Goal: Task Accomplishment & Management: Complete application form

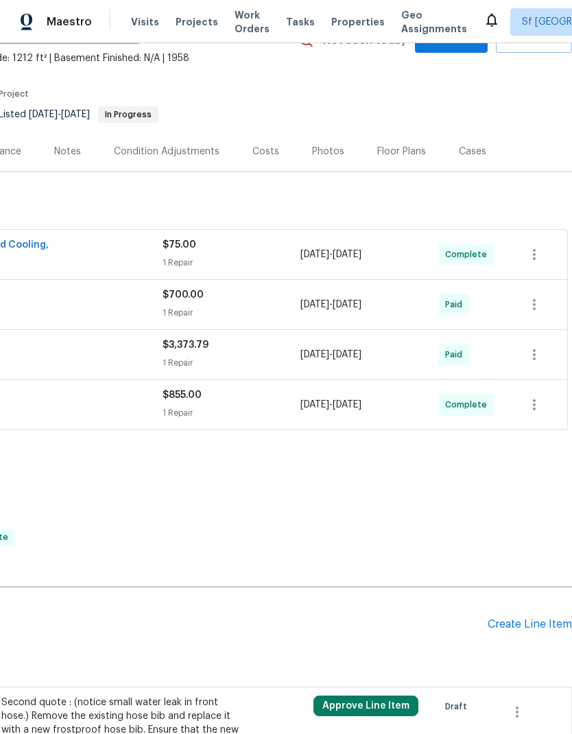
scroll to position [118, 202]
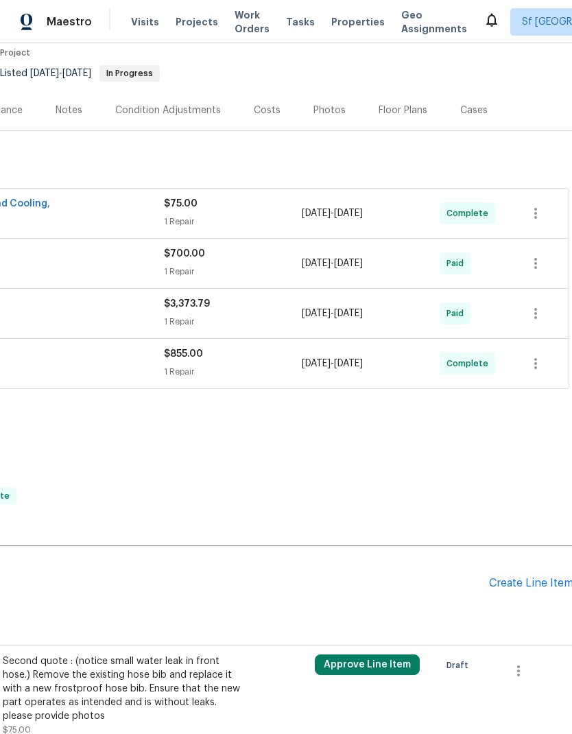
click at [518, 584] on div "Create Line Item" at bounding box center [531, 583] width 84 height 13
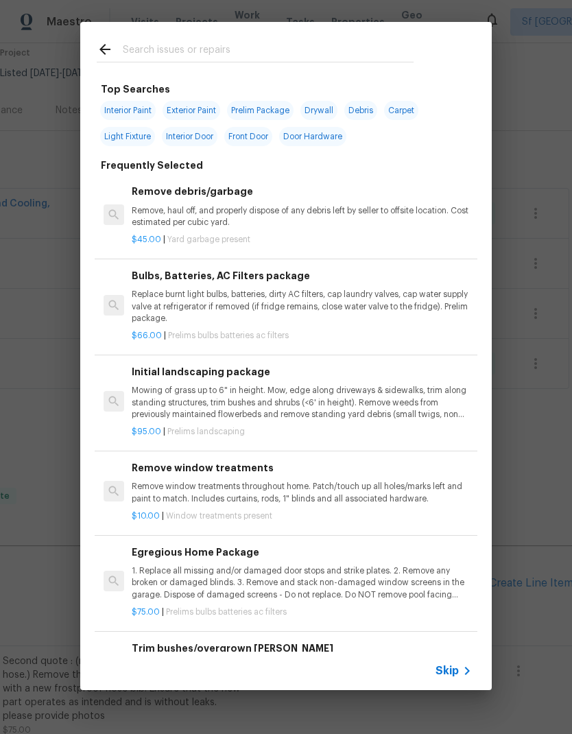
click at [261, 45] on input "text" at bounding box center [268, 51] width 291 height 21
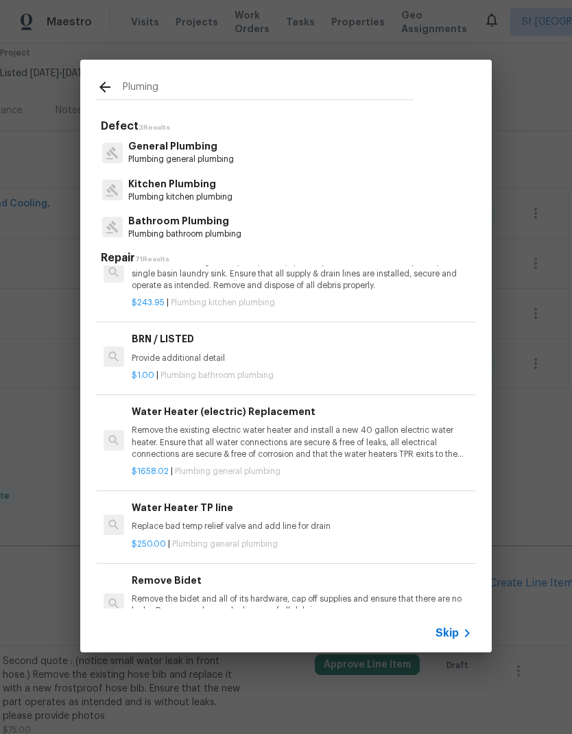
scroll to position [56, -1]
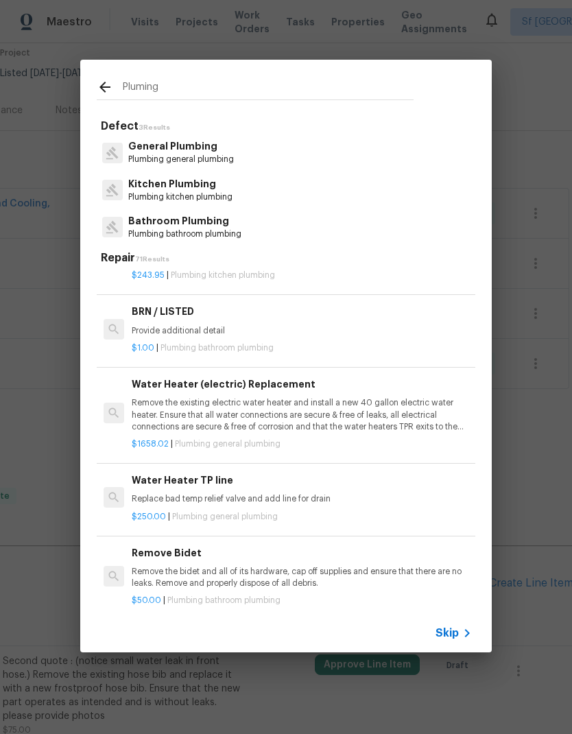
type input "Pluming"
click at [292, 151] on div "General Plumbing Plumbing general plumbing" at bounding box center [286, 152] width 379 height 37
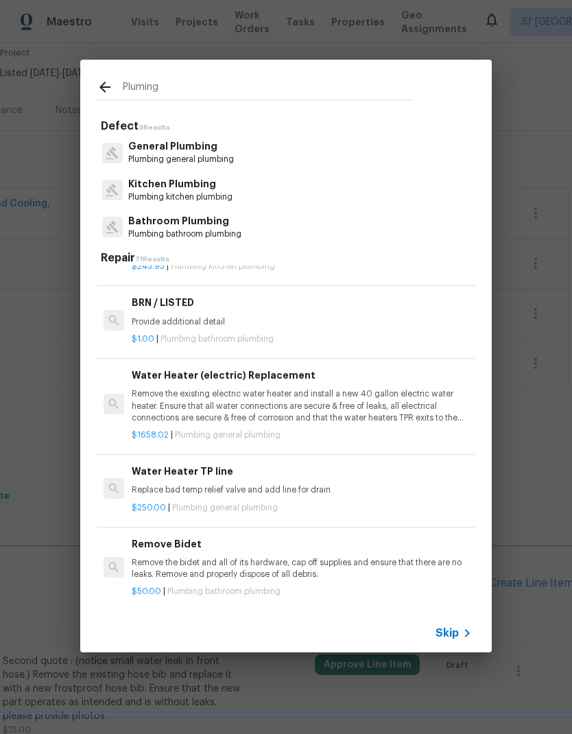
scroll to position [78, 0]
click at [244, 149] on div "General Plumbing Plumbing general plumbing" at bounding box center [286, 152] width 379 height 37
click at [200, 165] on p "Plumbing general plumbing" at bounding box center [181, 160] width 106 height 12
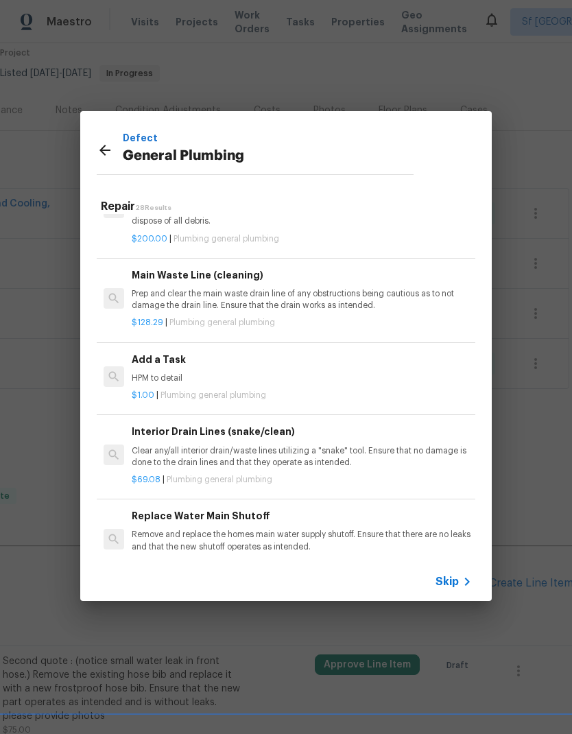
scroll to position [1425, 0]
click at [259, 360] on div "Add a Task HPM to detail" at bounding box center [302, 368] width 340 height 33
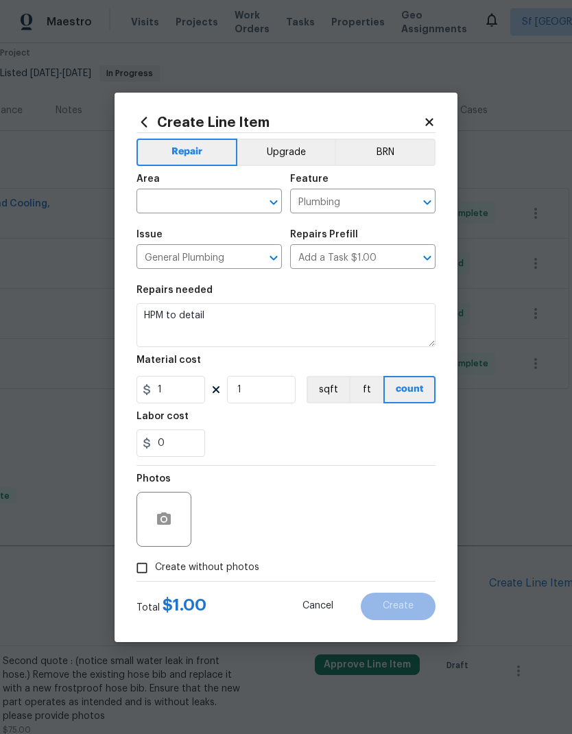
click at [259, 360] on div "Material cost" at bounding box center [286, 364] width 299 height 18
click at [198, 318] on textarea "HPM to detail" at bounding box center [286, 325] width 299 height 44
click at [209, 316] on textarea "HPM to detail" at bounding box center [286, 325] width 299 height 44
click at [215, 329] on textarea "HPM to detail" at bounding box center [286, 325] width 299 height 44
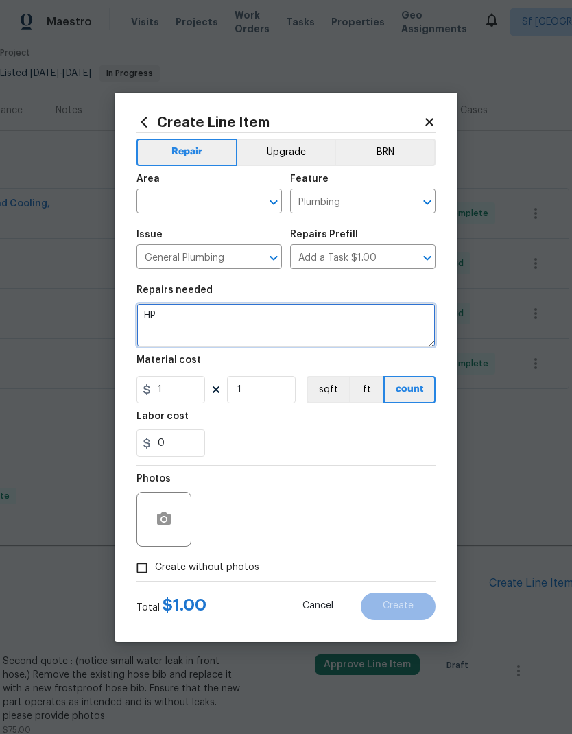
type textarea "H"
click at [168, 311] on textarea at bounding box center [286, 325] width 299 height 44
click at [167, 322] on textarea at bounding box center [286, 325] width 299 height 44
click at [168, 320] on textarea at bounding box center [286, 325] width 299 height 44
click at [164, 314] on textarea at bounding box center [286, 325] width 299 height 44
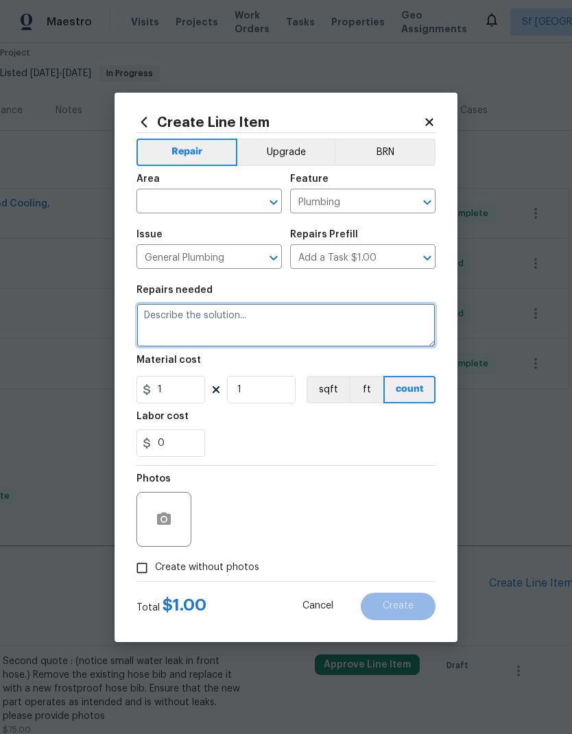
click at [163, 320] on textarea at bounding box center [286, 325] width 299 height 44
paste textarea "Dig up native soil and install a cleanout onto the sewer lateral. Cost includes…"
type textarea "Dig up native soil and install a cleanout onto the sewer lateral. Cost includes…"
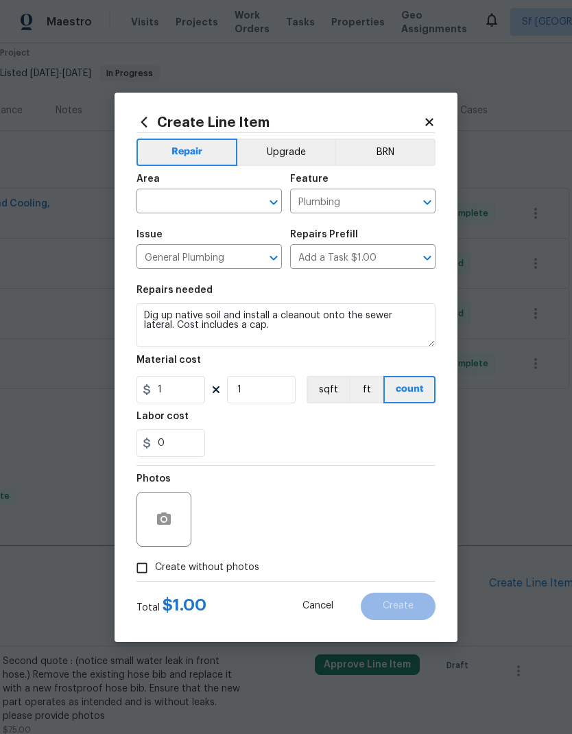
click at [206, 200] on input "text" at bounding box center [190, 202] width 107 height 21
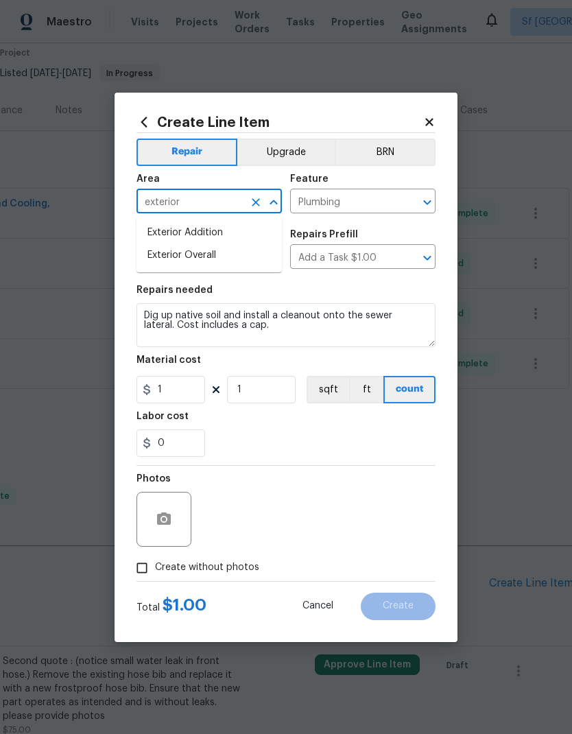
click at [221, 258] on li "Exterior Overall" at bounding box center [209, 255] width 145 height 23
type input "Exterior Overall"
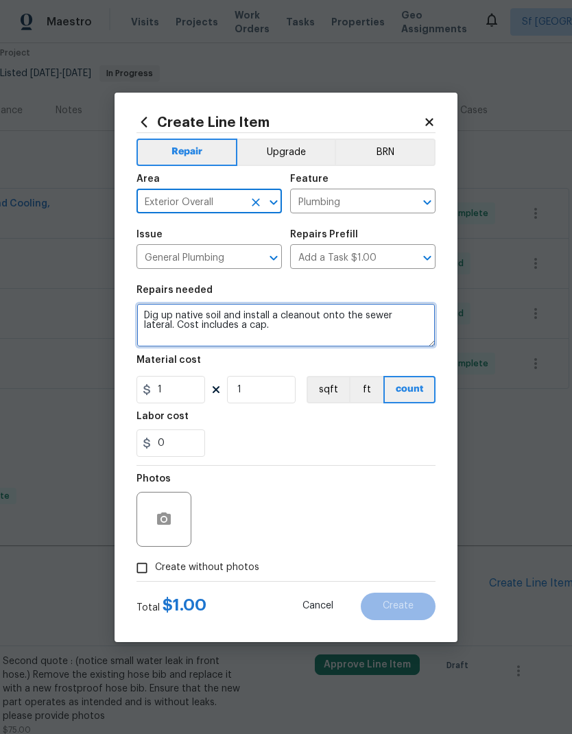
click at [279, 331] on textarea "Dig up native soil and install a cleanout onto the sewer lateral. Cost includes…" at bounding box center [286, 325] width 299 height 44
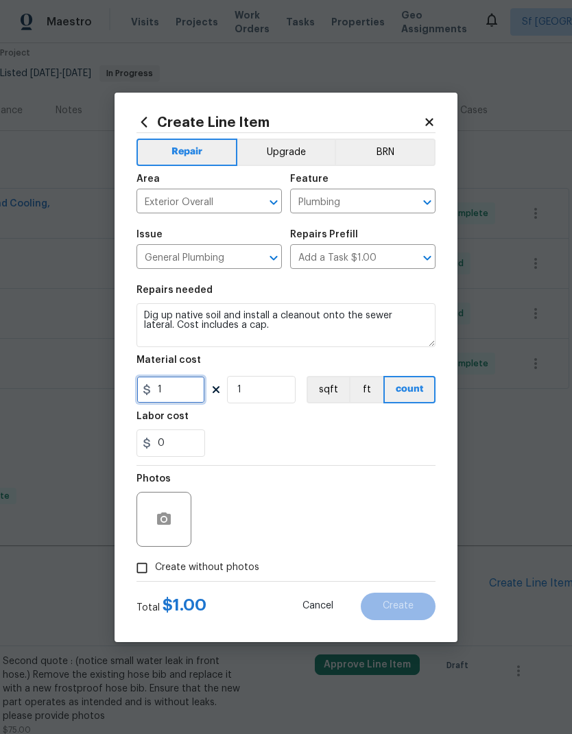
click at [179, 397] on input "1" at bounding box center [171, 389] width 69 height 27
type input "5441"
click at [337, 419] on div "Labor cost" at bounding box center [286, 421] width 299 height 18
click at [164, 518] on icon "button" at bounding box center [164, 519] width 16 height 16
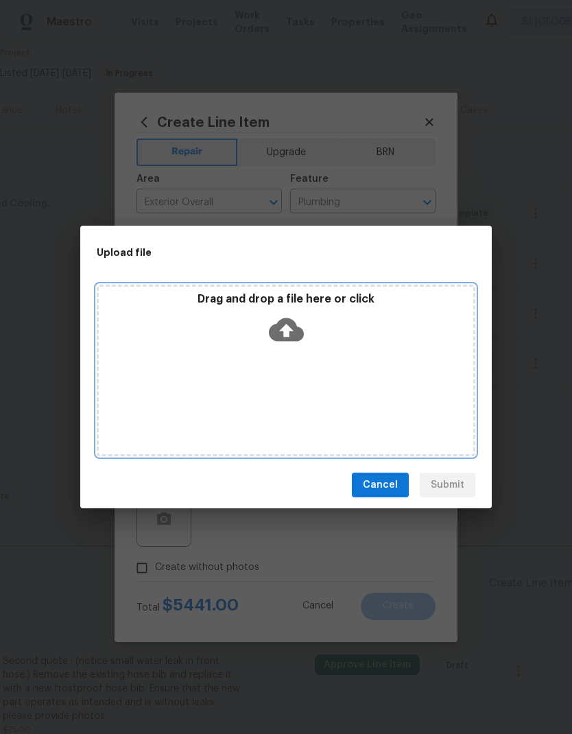
click at [285, 338] on icon at bounding box center [286, 329] width 35 height 23
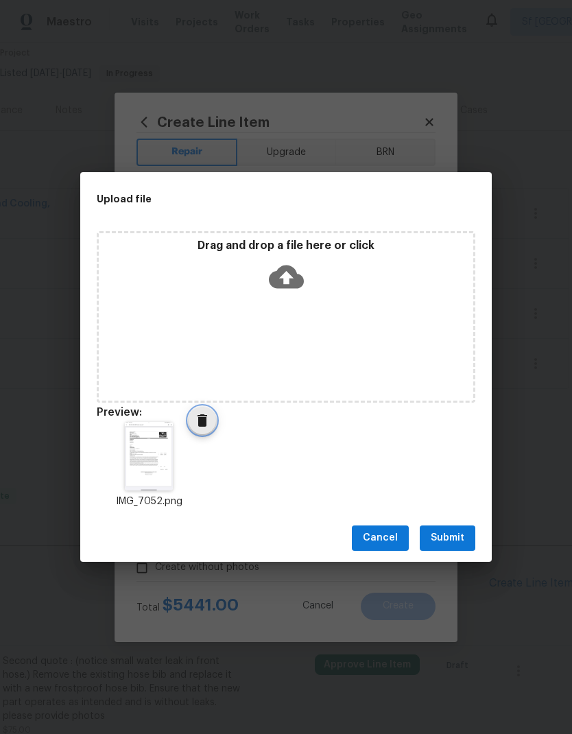
click at [211, 419] on span "Delete" at bounding box center [202, 420] width 27 height 16
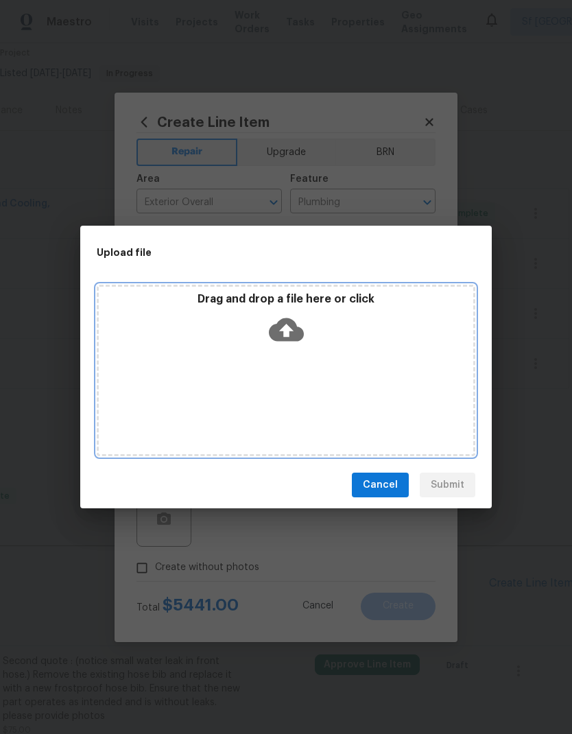
click at [283, 330] on icon at bounding box center [286, 329] width 35 height 35
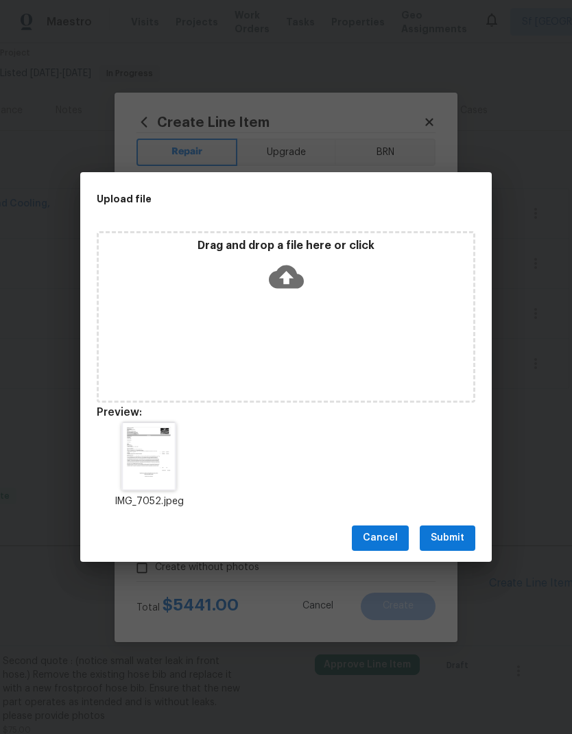
click at [154, 454] on img at bounding box center [148, 456] width 54 height 69
click at [452, 545] on span "Submit" at bounding box center [448, 538] width 34 height 17
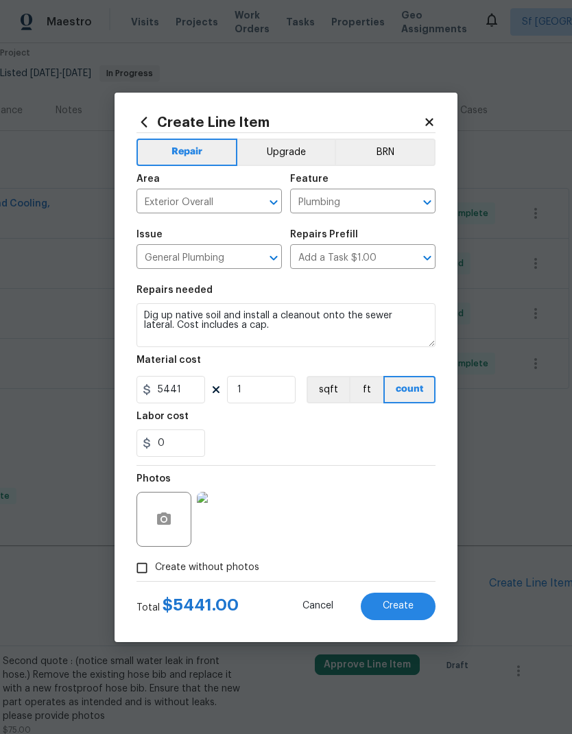
click at [398, 598] on button "Create" at bounding box center [398, 606] width 75 height 27
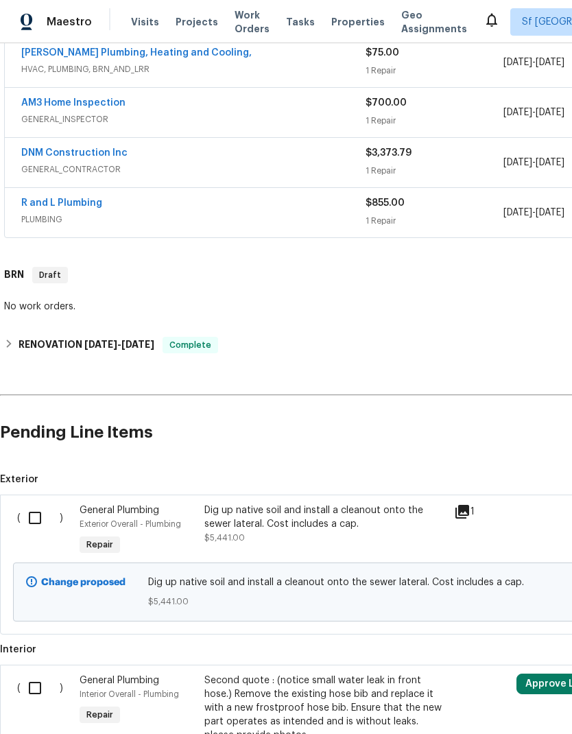
scroll to position [266, 0]
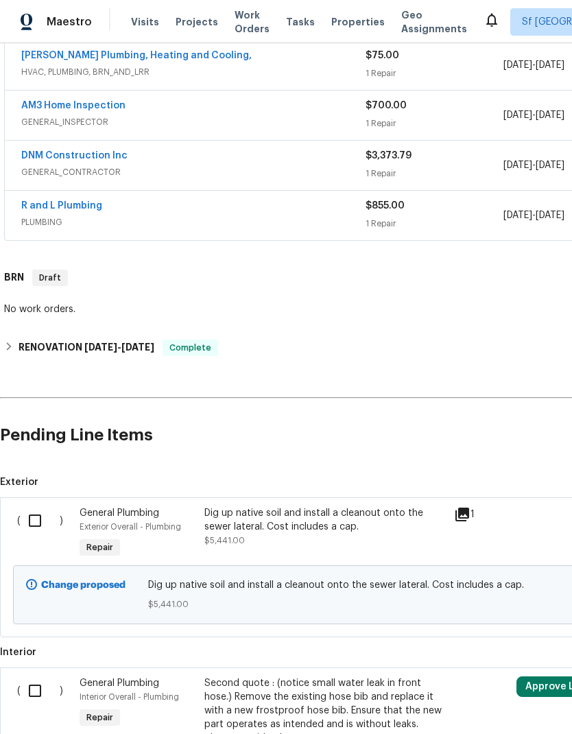
click at [34, 524] on input "checkbox" at bounding box center [40, 520] width 39 height 29
checkbox input "true"
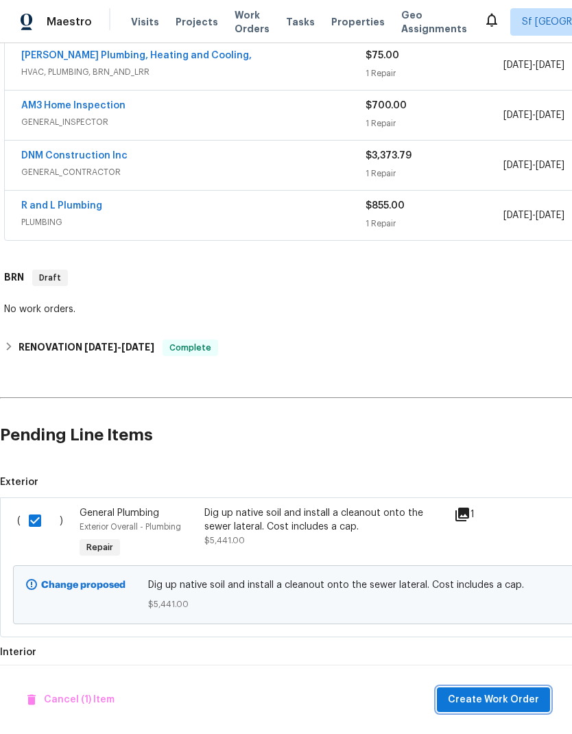
click at [476, 696] on span "Create Work Order" at bounding box center [493, 700] width 91 height 17
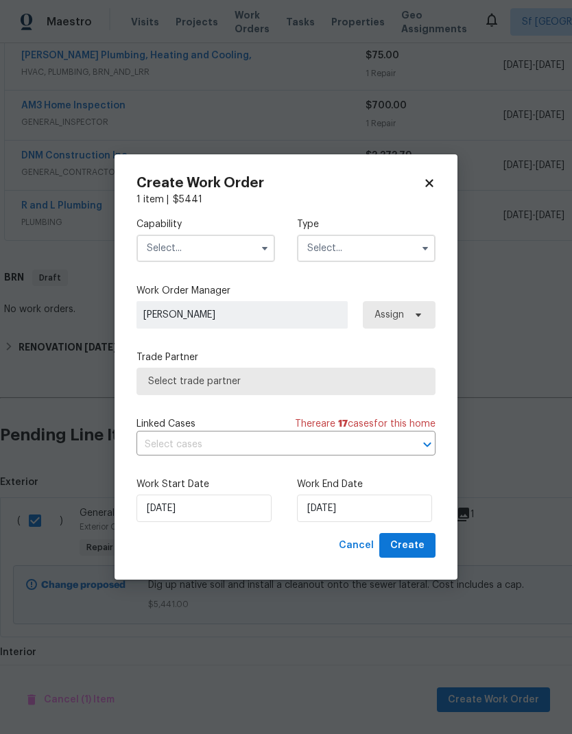
click at [253, 241] on input "text" at bounding box center [206, 248] width 139 height 27
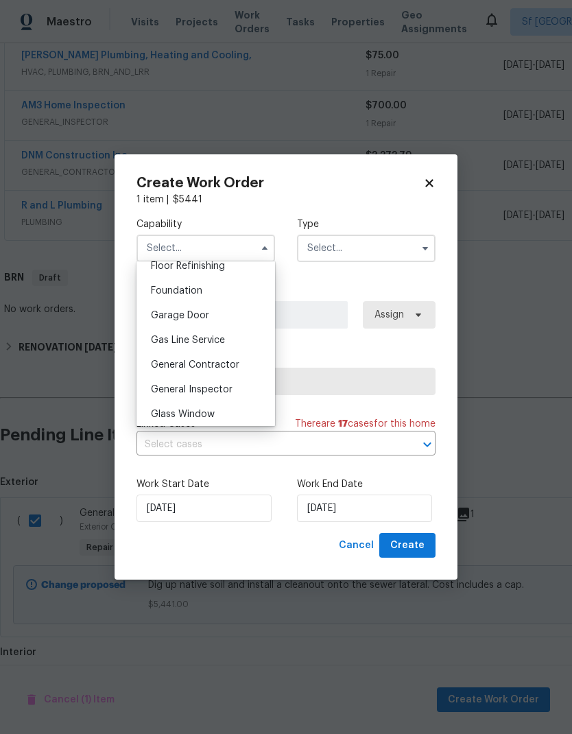
scroll to position [583, 0]
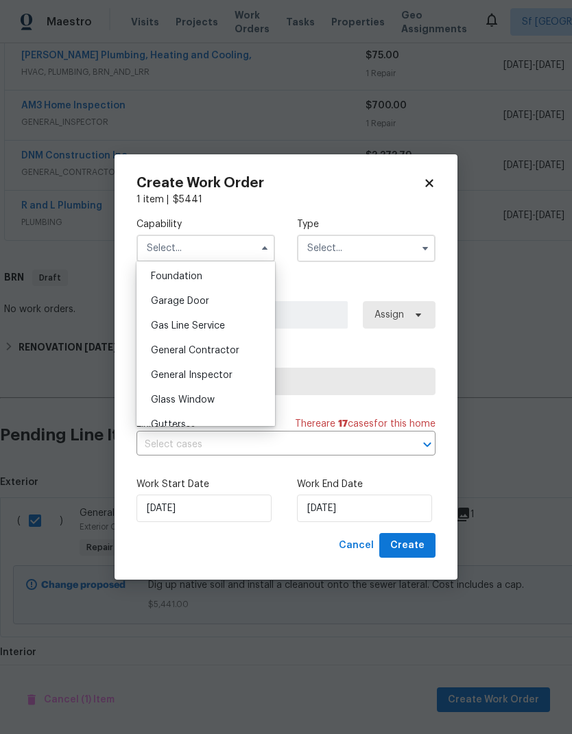
click at [225, 341] on div "General Contractor" at bounding box center [206, 350] width 132 height 25
type input "General Contractor"
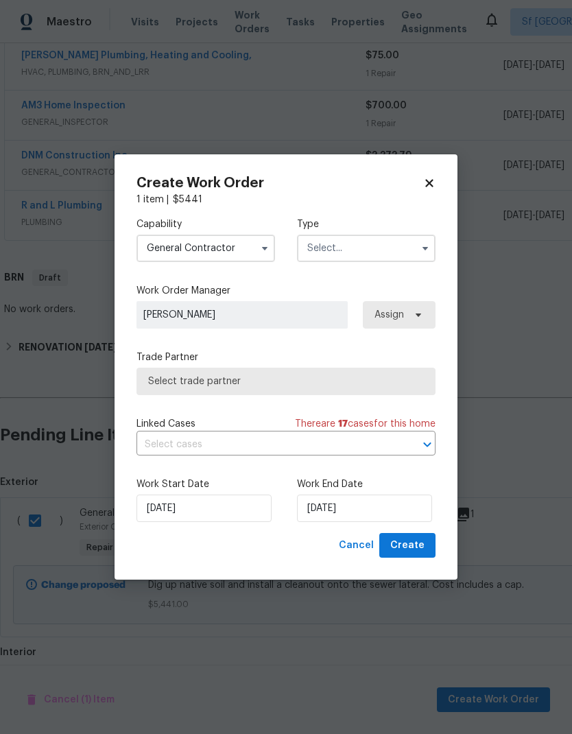
click at [380, 248] on input "text" at bounding box center [366, 248] width 139 height 27
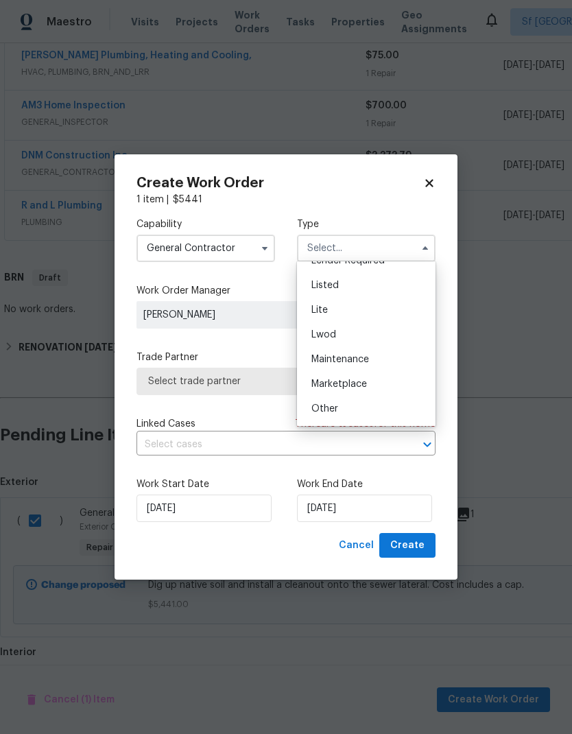
scroll to position [136, 0]
click at [357, 285] on div "Listed" at bounding box center [367, 289] width 132 height 25
type input "Listed"
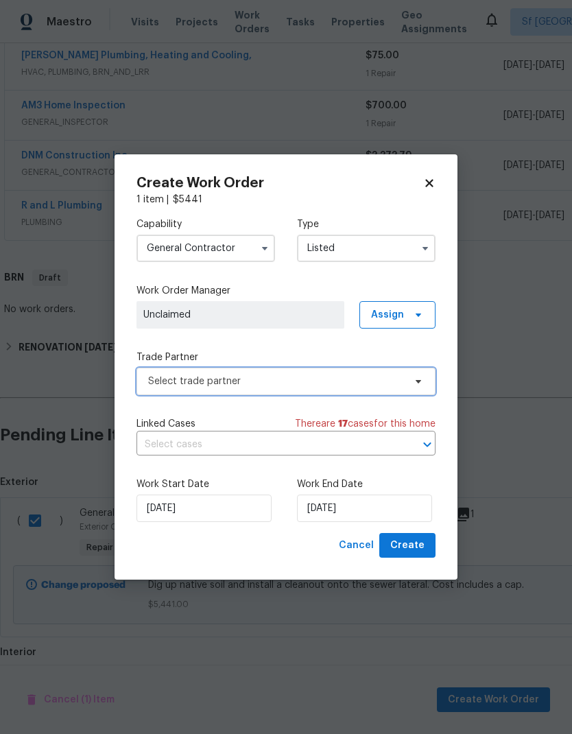
click at [327, 381] on span "Select trade partner" at bounding box center [276, 382] width 256 height 14
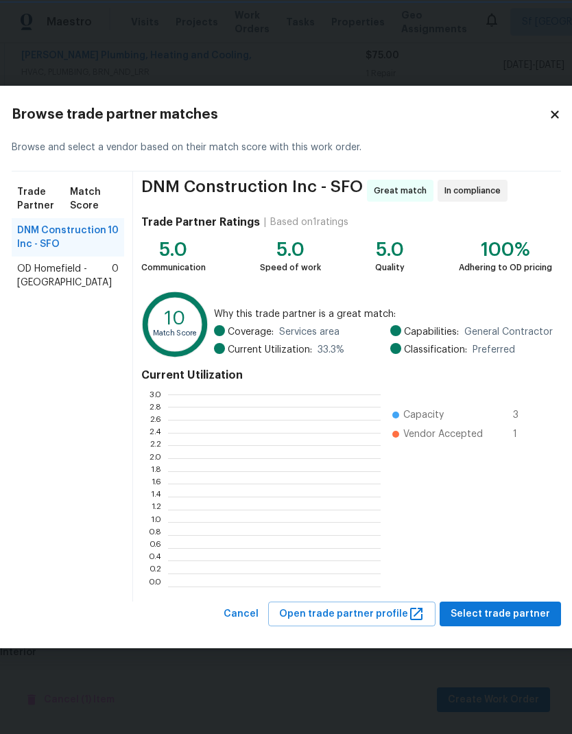
scroll to position [192, 213]
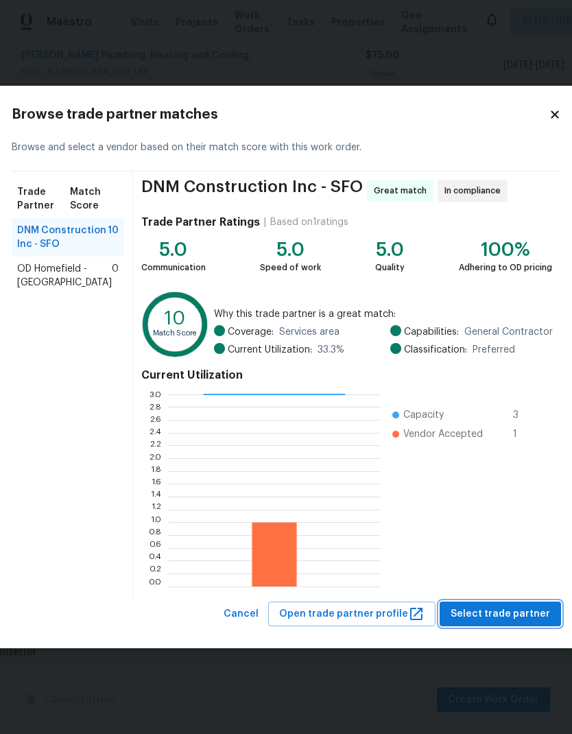
click at [493, 614] on span "Select trade partner" at bounding box center [501, 614] width 100 height 17
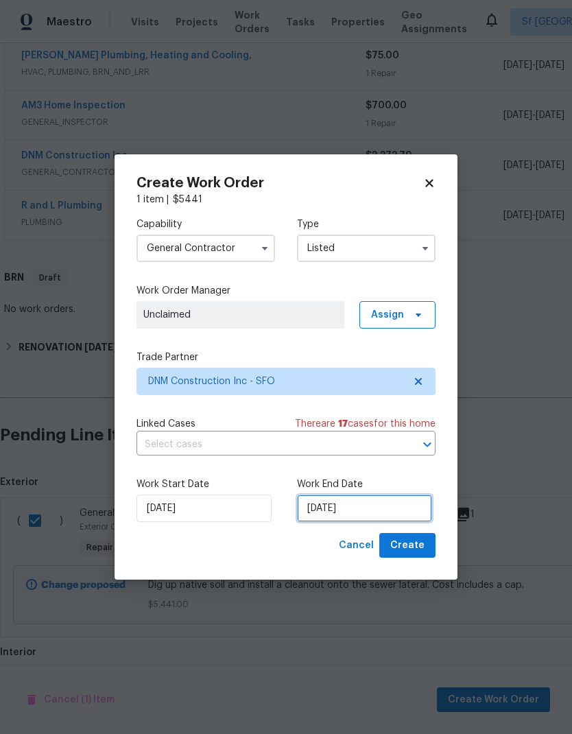
click at [369, 505] on input "[DATE]" at bounding box center [364, 508] width 135 height 27
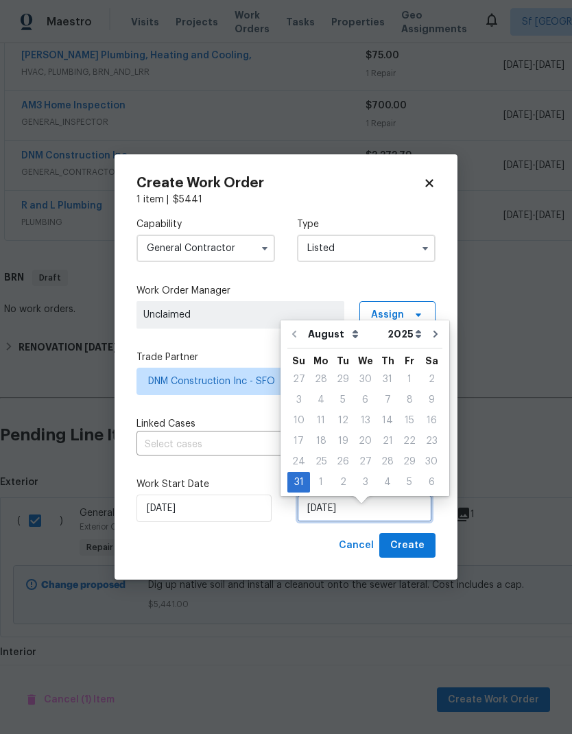
scroll to position [10, 0]
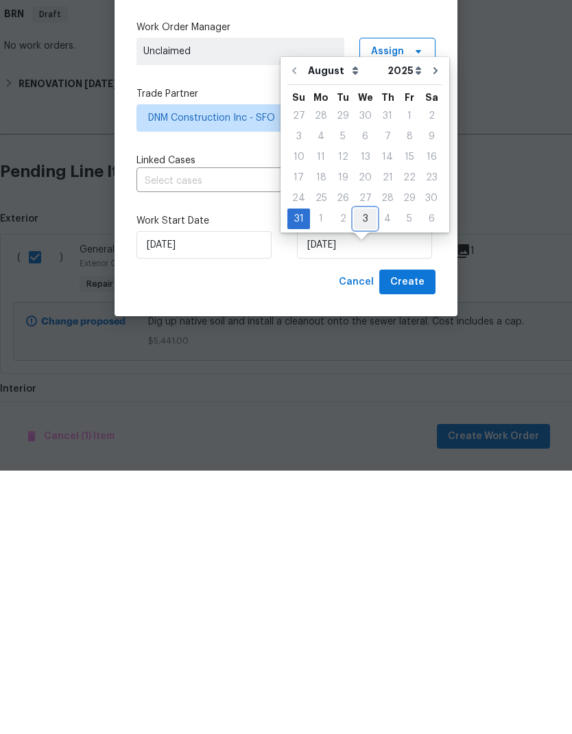
click at [364, 473] on div "3" at bounding box center [365, 482] width 23 height 19
type input "[DATE]"
select select "8"
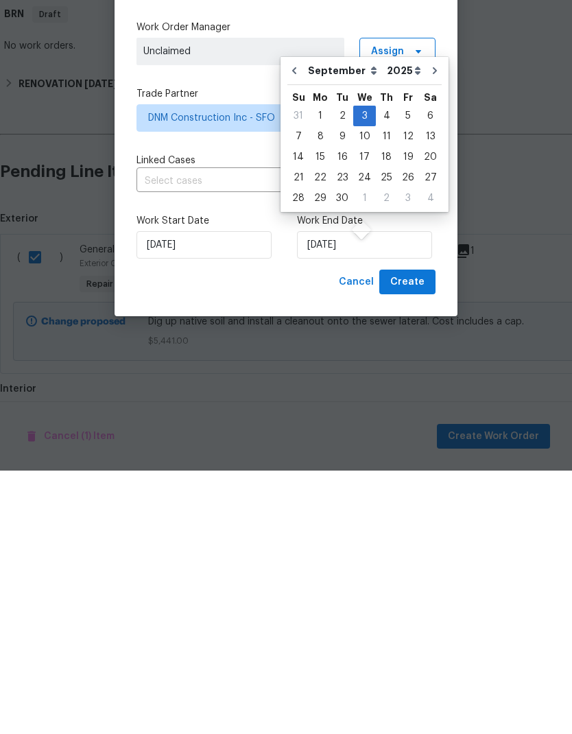
scroll to position [55, 0]
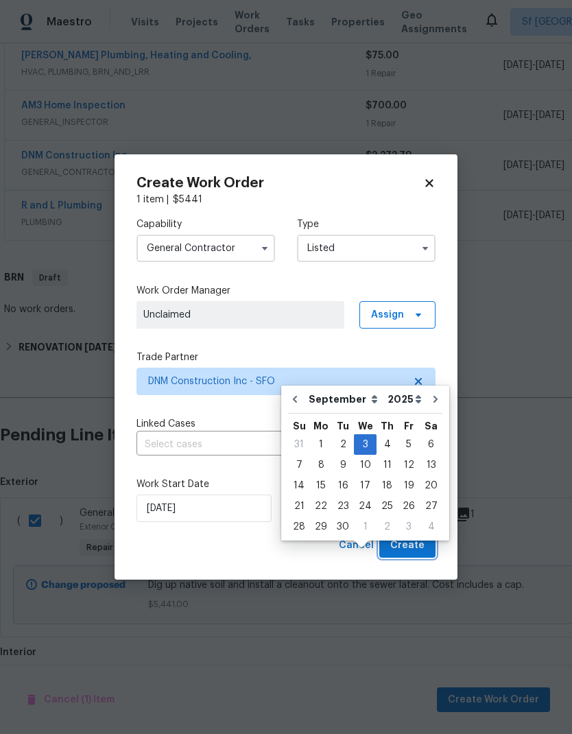
click at [409, 548] on span "Create" at bounding box center [407, 545] width 34 height 17
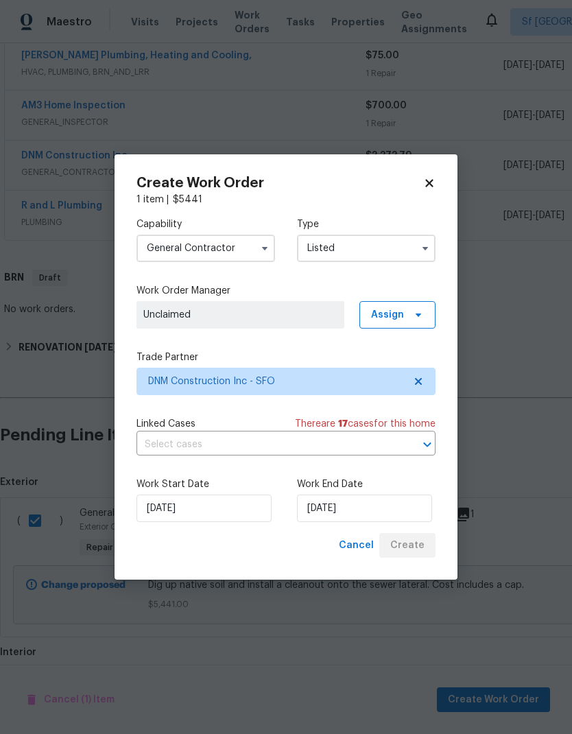
checkbox input "false"
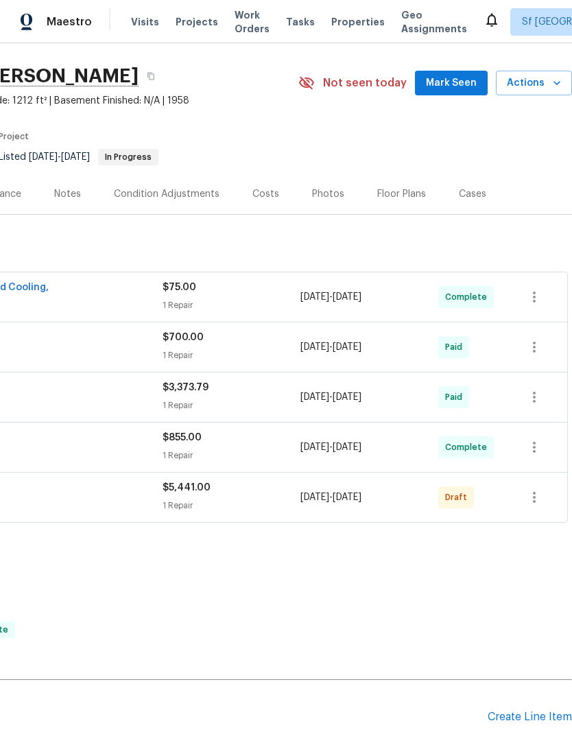
scroll to position [34, 203]
click at [536, 489] on icon "button" at bounding box center [534, 497] width 16 height 16
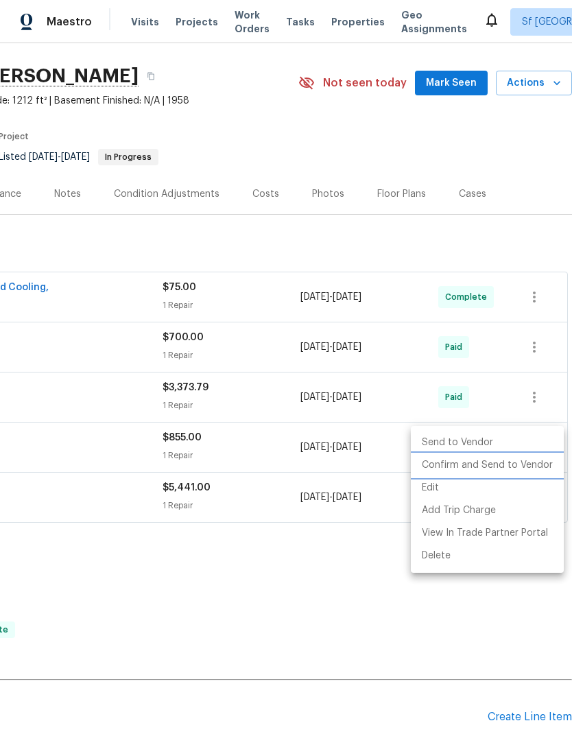
click at [516, 465] on li "Confirm and Send to Vendor" at bounding box center [487, 465] width 153 height 23
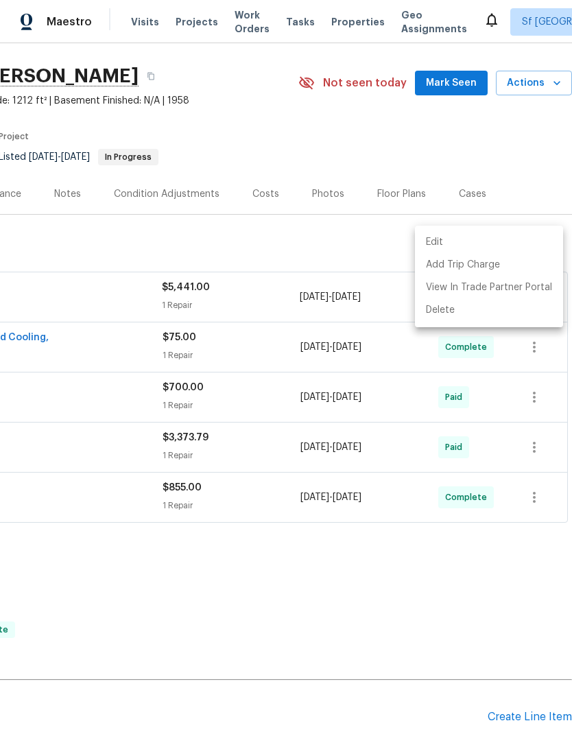
click at [419, 526] on div at bounding box center [286, 367] width 572 height 734
